Goal: Transaction & Acquisition: Purchase product/service

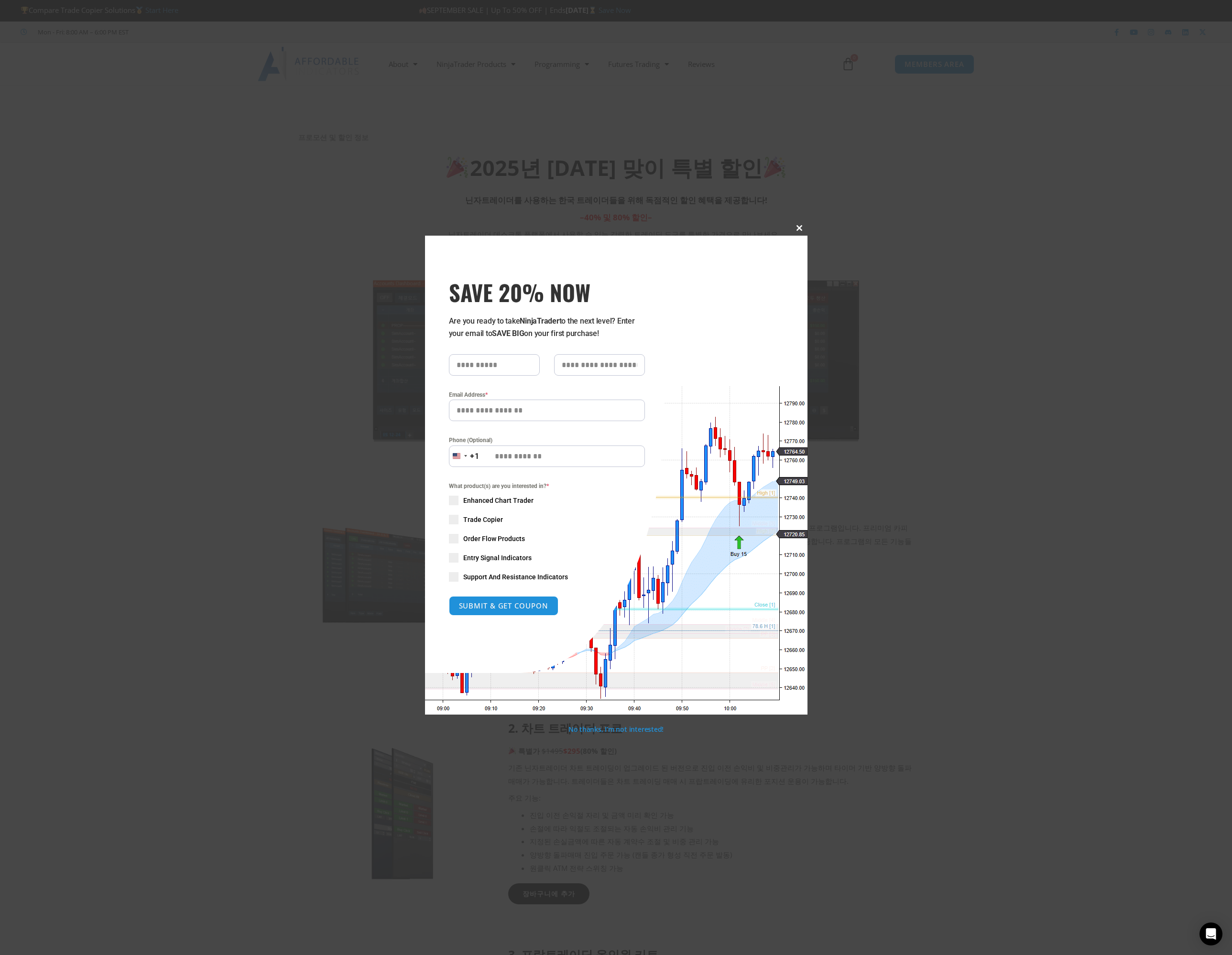
click at [797, 230] on span "SAVE 20% NOW popup" at bounding box center [800, 228] width 15 height 6
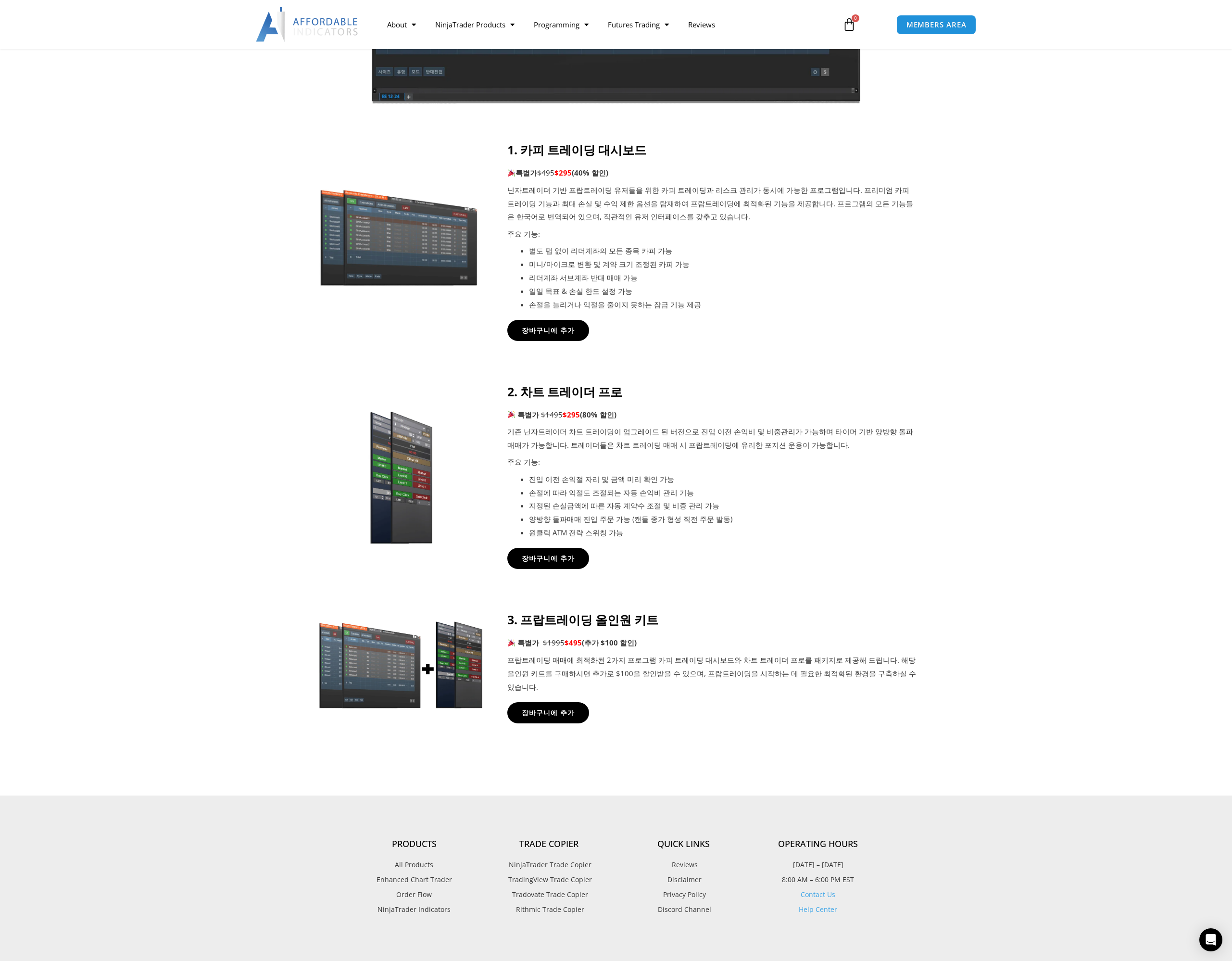
scroll to position [337, 0]
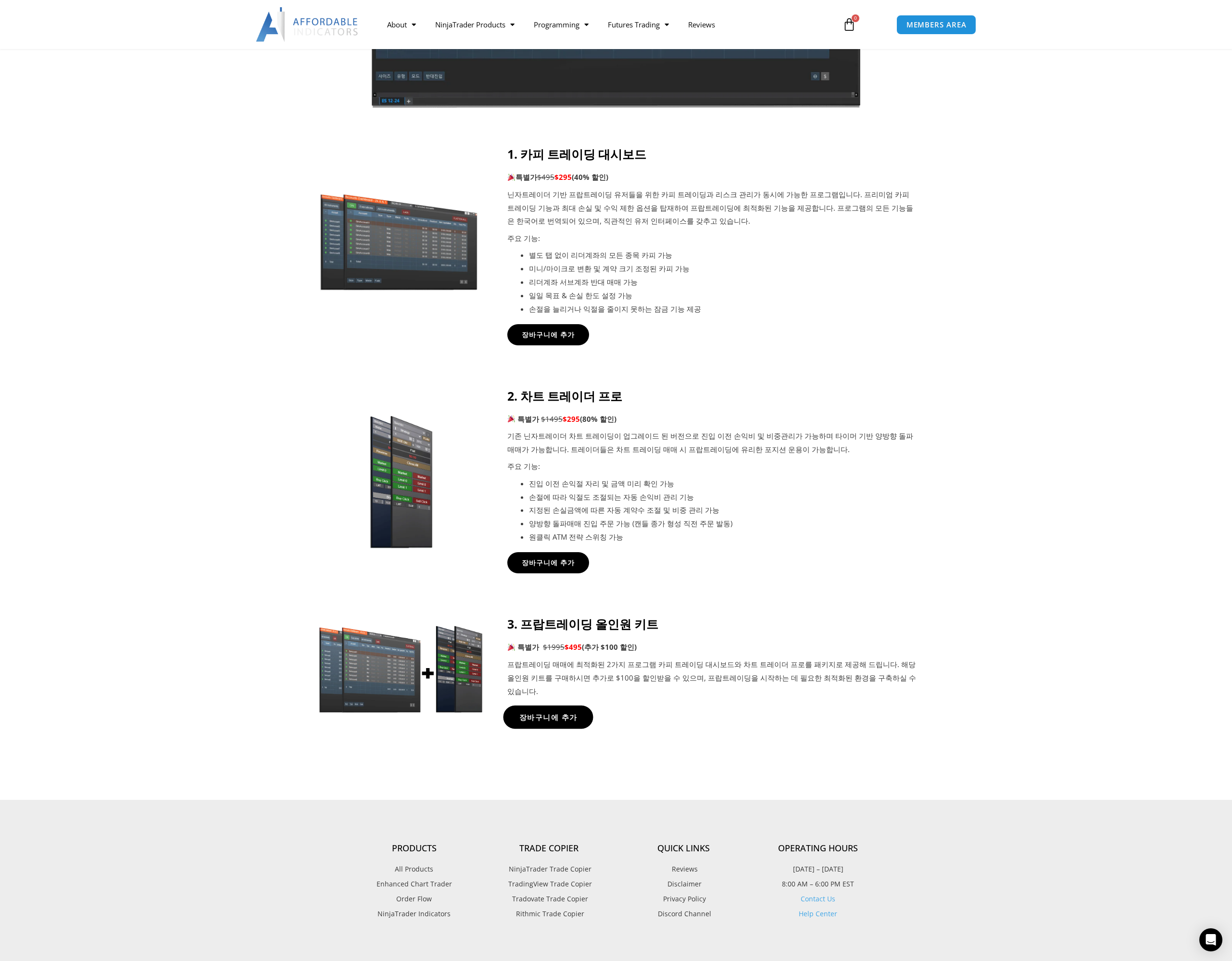
click at [556, 714] on span "장바구니에 추가" at bounding box center [548, 717] width 58 height 7
drag, startPoint x: 649, startPoint y: 654, endPoint x: 519, endPoint y: 651, distance: 130.0
click at [519, 651] on p "특별가 $1995 $495 (추가 $100 할인)" at bounding box center [712, 647] width 409 height 13
drag, startPoint x: 519, startPoint y: 651, endPoint x: 665, endPoint y: 648, distance: 146.0
click at [665, 648] on p "특별가 $1995 $495 (추가 $100 할인)" at bounding box center [712, 647] width 409 height 13
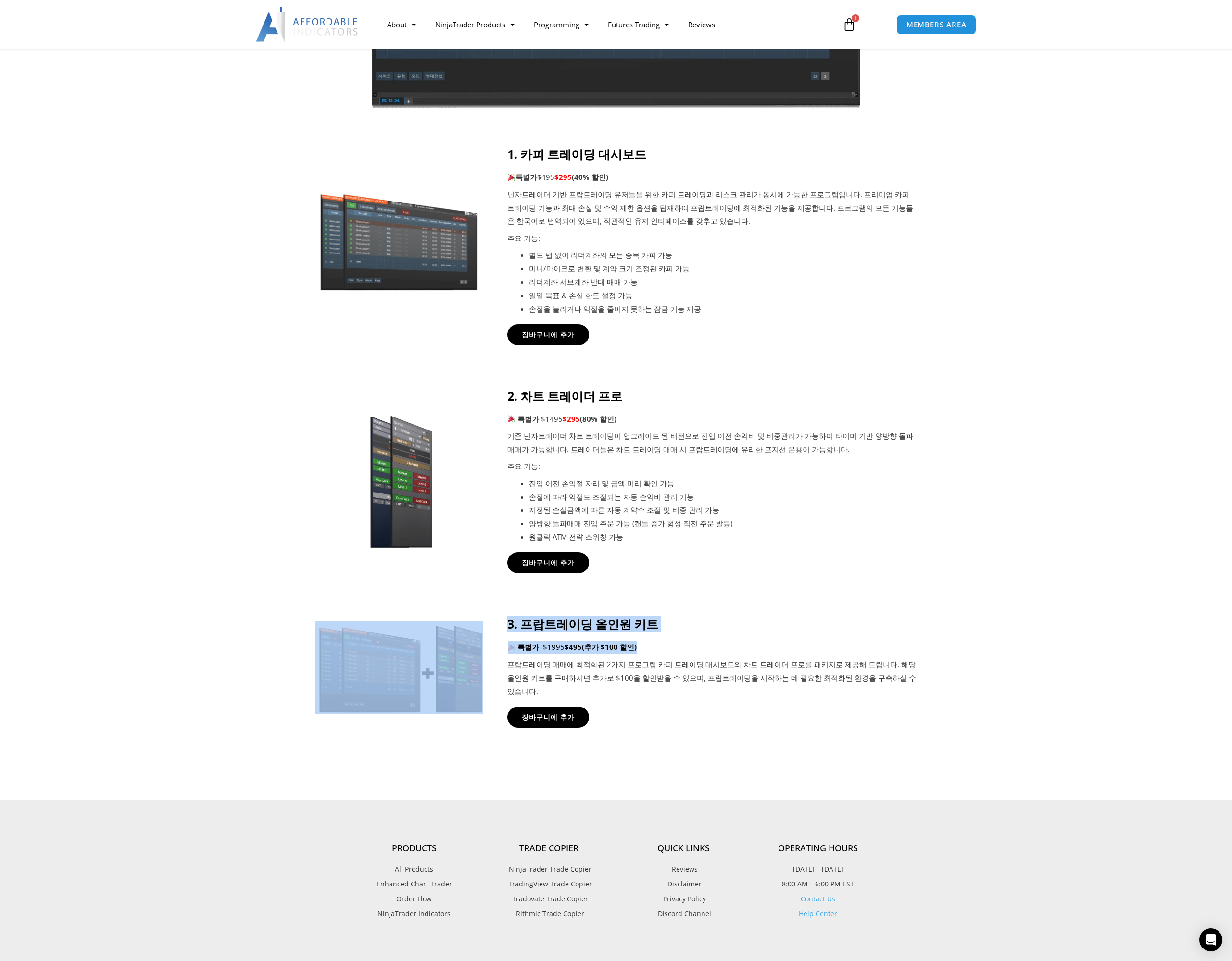
drag, startPoint x: 652, startPoint y: 652, endPoint x: 506, endPoint y: 635, distance: 147.0
click at [506, 635] on div "3. 프랍트레이딩 올인원 키트 특별가 $1995 $495 (추가 $100 할인) 프랍트레이딩 매매에 최적화된 2가지 프로그램 카피 트레이딩 대…" at bounding box center [616, 672] width 601 height 111
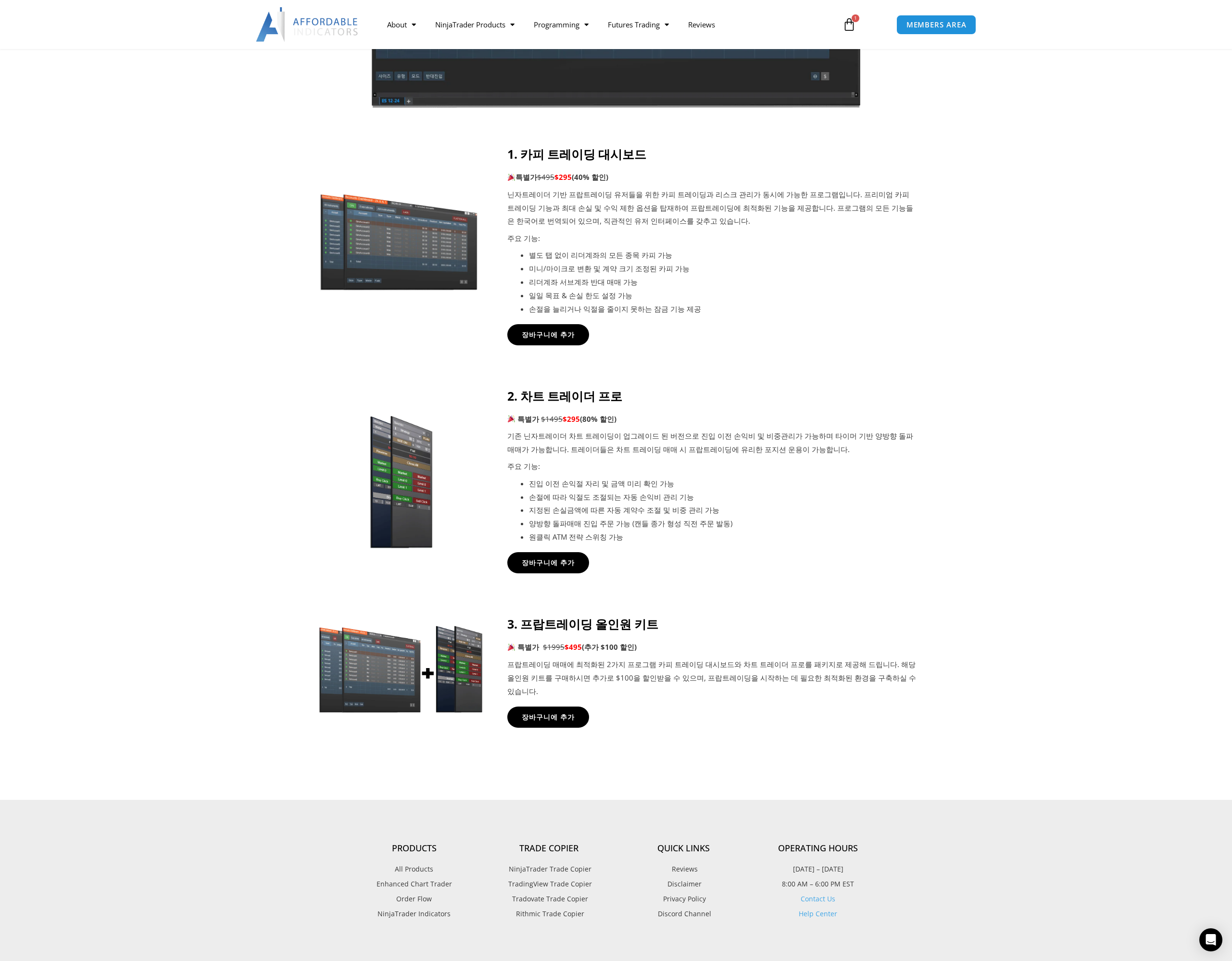
drag, startPoint x: 506, startPoint y: 635, endPoint x: 701, endPoint y: 659, distance: 196.5
click at [701, 658] on div "3. 프랍트레이딩 올인원 키트 특별가 $1995 $495 (추가 $100 할인) 프랍트레이딩 매매에 최적화된 2가지 프로그램 카피 트레이딩 대…" at bounding box center [712, 657] width 409 height 81
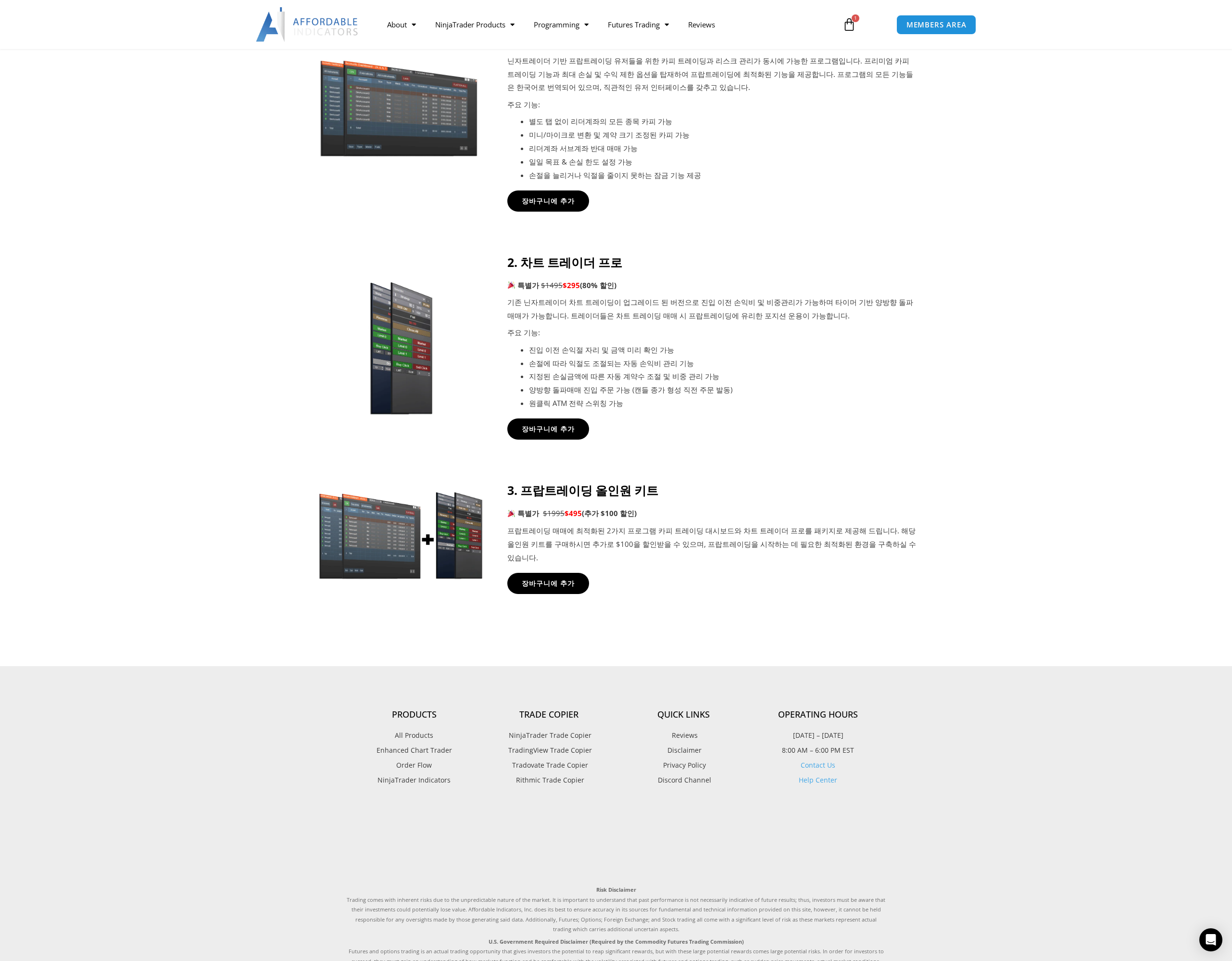
scroll to position [481, 0]
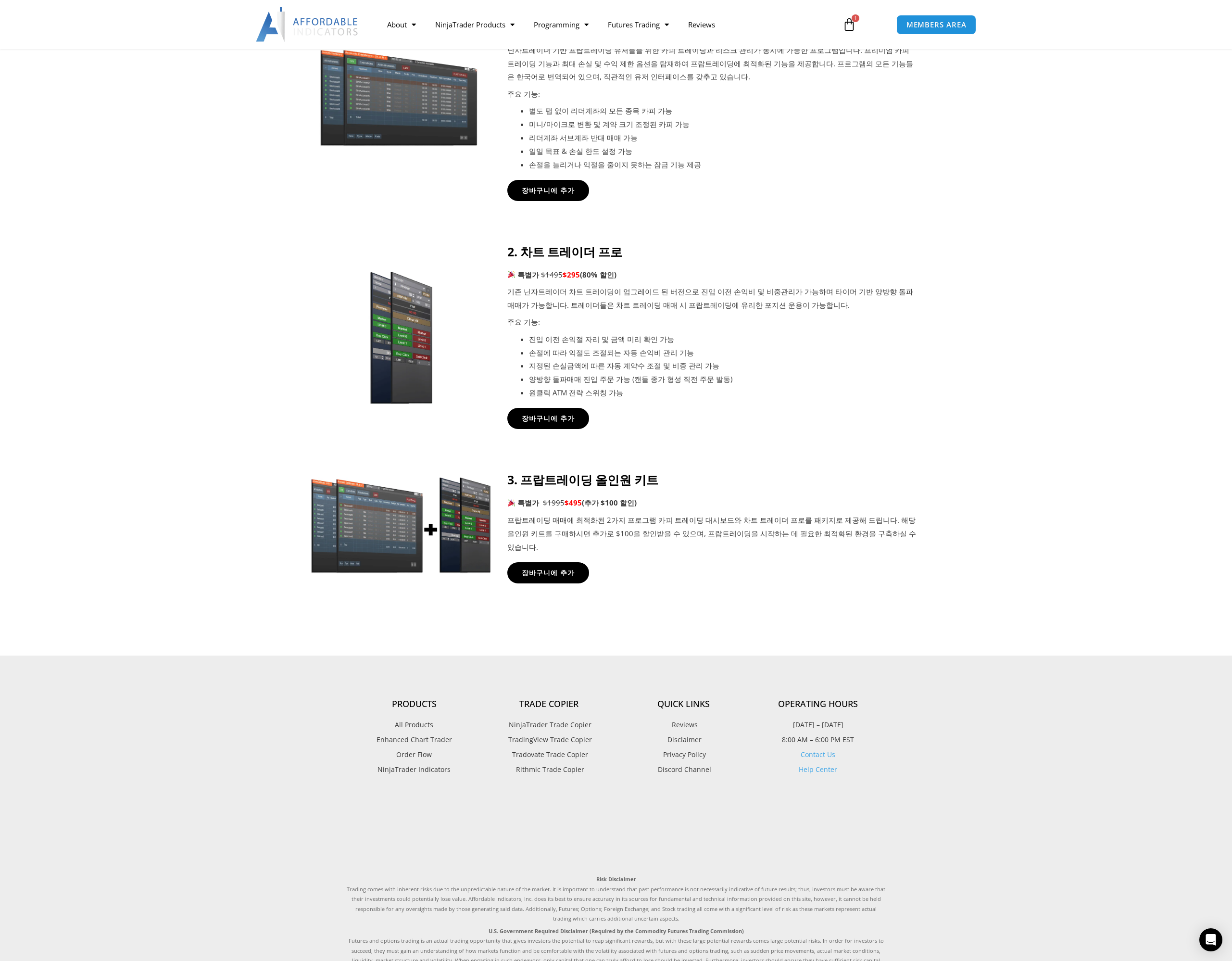
click at [455, 521] on img at bounding box center [400, 523] width 185 height 102
